Goal: Task Accomplishment & Management: Complete application form

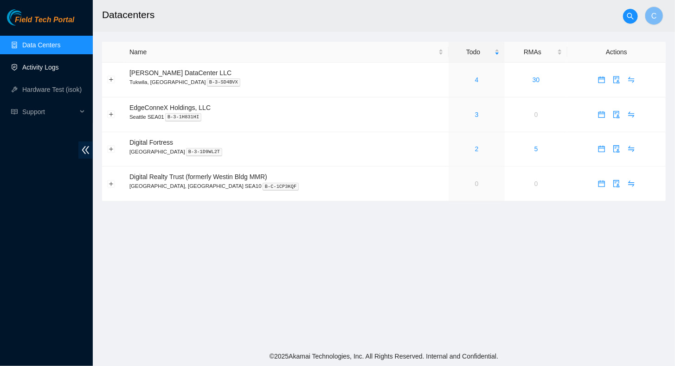
click at [41, 68] on link "Activity Logs" at bounding box center [40, 67] width 37 height 7
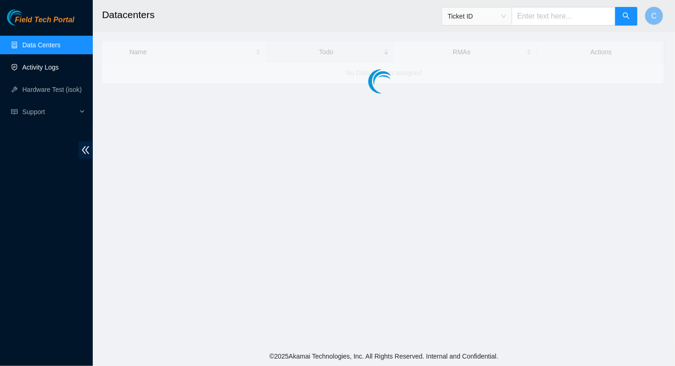
click at [37, 71] on link "Activity Logs" at bounding box center [40, 67] width 37 height 7
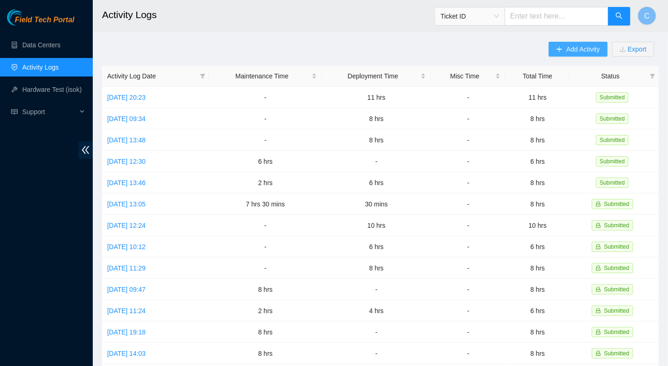
click at [567, 49] on span "Add Activity" at bounding box center [582, 49] width 33 height 10
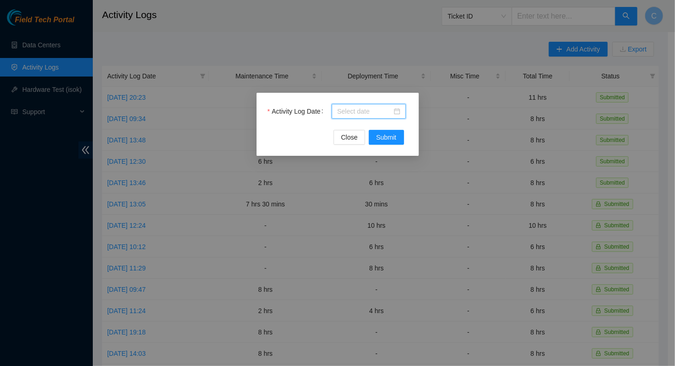
click at [371, 110] on input "Activity Log Date" at bounding box center [364, 111] width 55 height 10
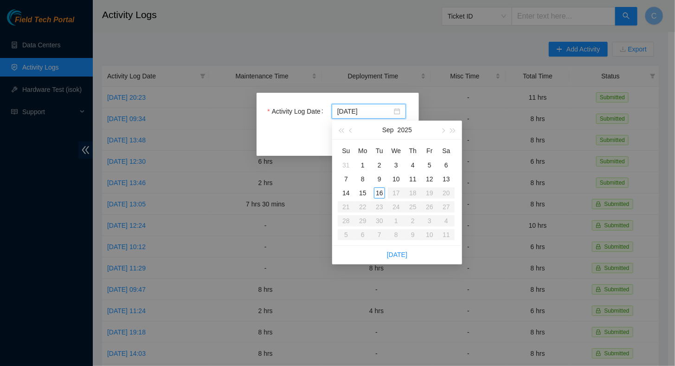
type input "2025-09-10"
type input "2025-09-16"
click at [380, 195] on div "16" at bounding box center [379, 192] width 11 height 11
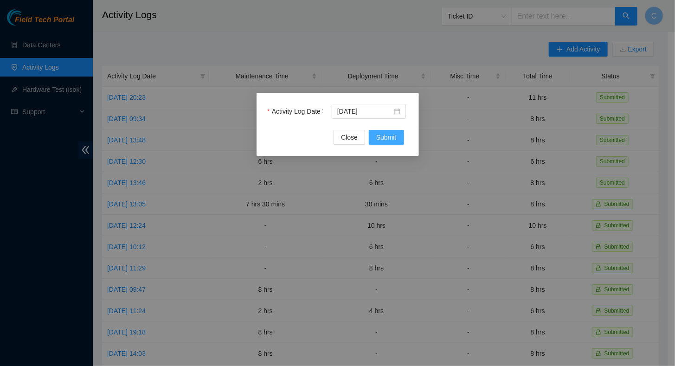
click at [392, 137] on span "Submit" at bounding box center [386, 137] width 20 height 10
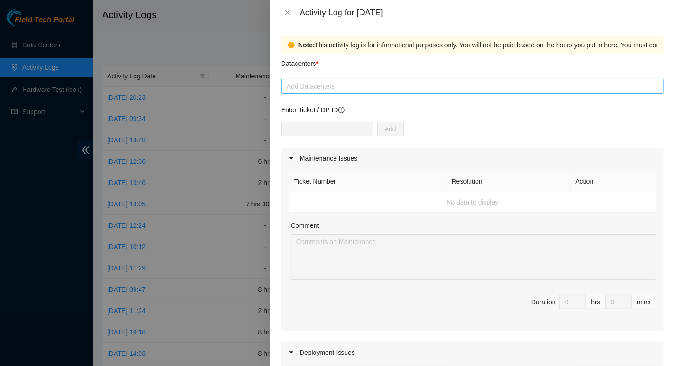
click at [314, 82] on div at bounding box center [472, 86] width 378 height 11
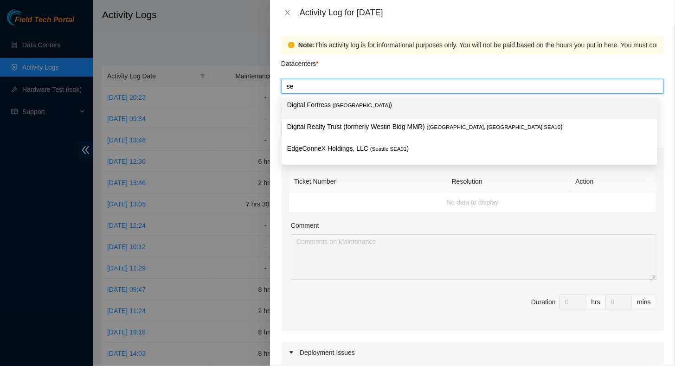
type input "sea"
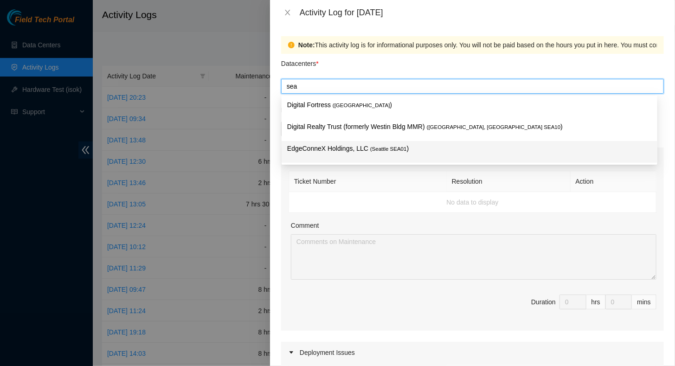
click at [317, 147] on p "EdgeConneX Holdings, LLC ( Seattle SEA01 )" at bounding box center [469, 148] width 364 height 11
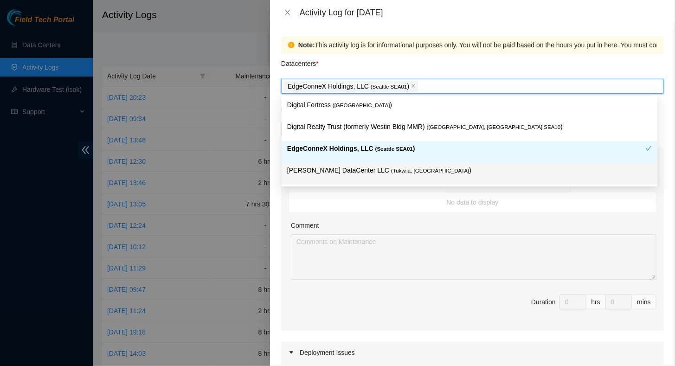
click at [305, 167] on p "Sabey DataCenter LLC ( Tukwila, WA )" at bounding box center [469, 170] width 364 height 11
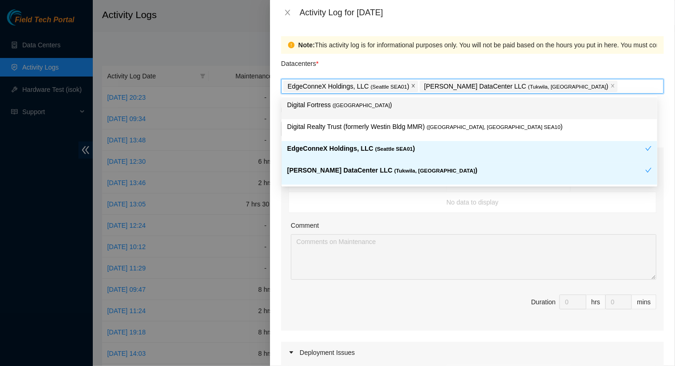
click at [411, 87] on icon "close" at bounding box center [413, 85] width 5 height 5
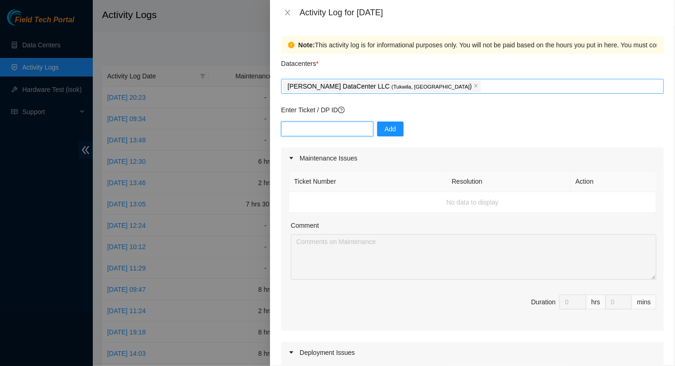
click at [310, 128] on input "text" at bounding box center [327, 128] width 92 height 15
type input "dp85242"
click at [384, 129] on span "Add" at bounding box center [390, 129] width 12 height 10
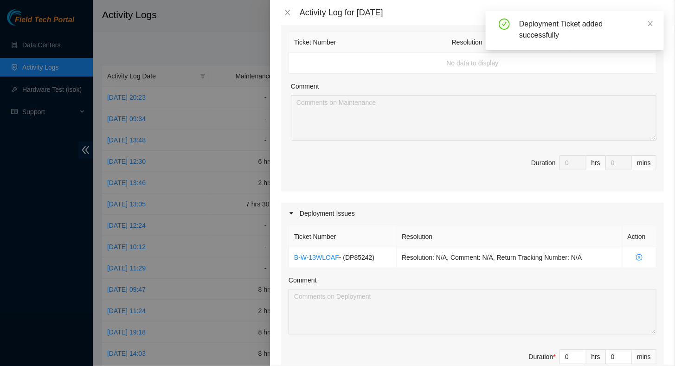
scroll to position [232, 0]
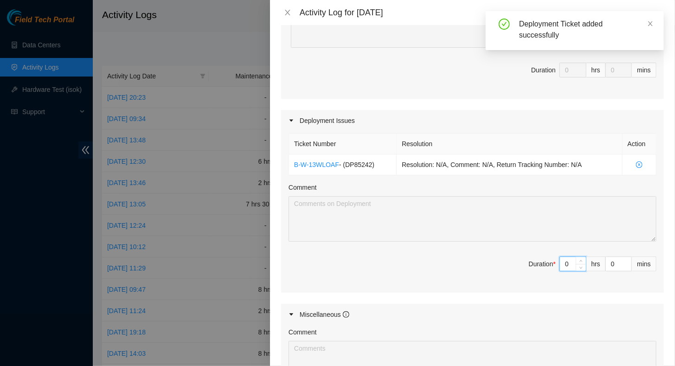
drag, startPoint x: 565, startPoint y: 261, endPoint x: 540, endPoint y: 264, distance: 25.2
click at [549, 261] on span "Duration * 0 hrs 0 mins" at bounding box center [472, 269] width 368 height 26
type input "7"
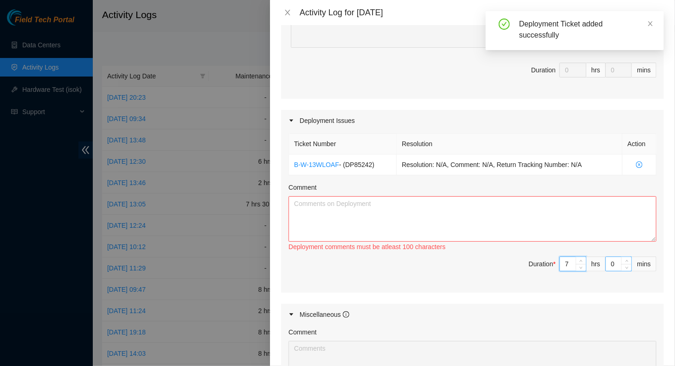
type input "7"
click at [606, 262] on input "0" at bounding box center [619, 264] width 26 height 14
type input "30"
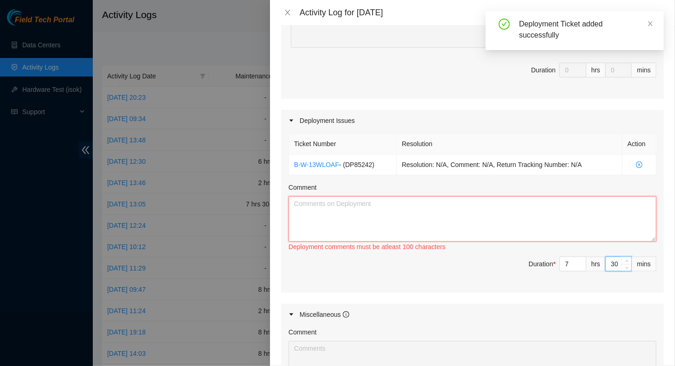
click at [477, 202] on textarea "Comment" at bounding box center [472, 218] width 368 height 45
paste textarea "Progress on DP85242 (9/16/2025): - Contacted NIE Daniel to notify Net Techs Sam…"
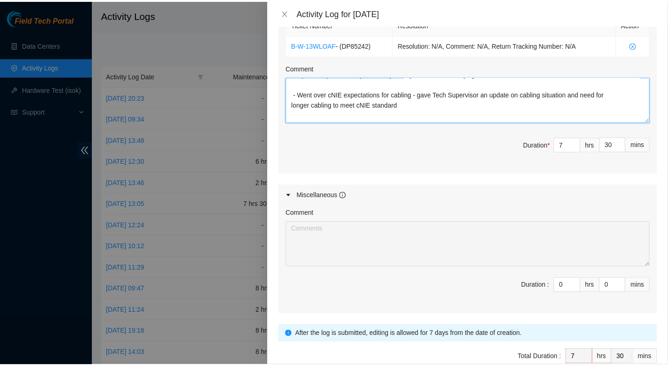
scroll to position [397, 0]
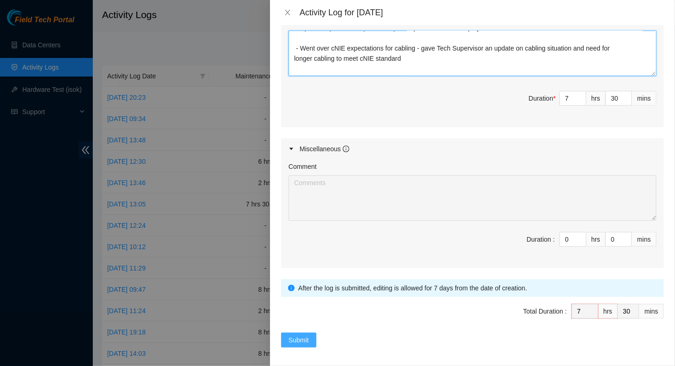
type textarea "Progress on DP85242 (9/16/2025): - Contacted NIE Daniel to notify Net Techs Sam…"
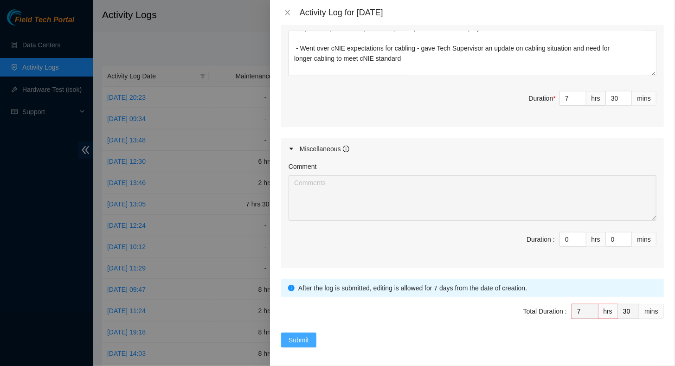
click at [300, 335] on span "Submit" at bounding box center [298, 340] width 20 height 10
